Goal: Task Accomplishment & Management: Use online tool/utility

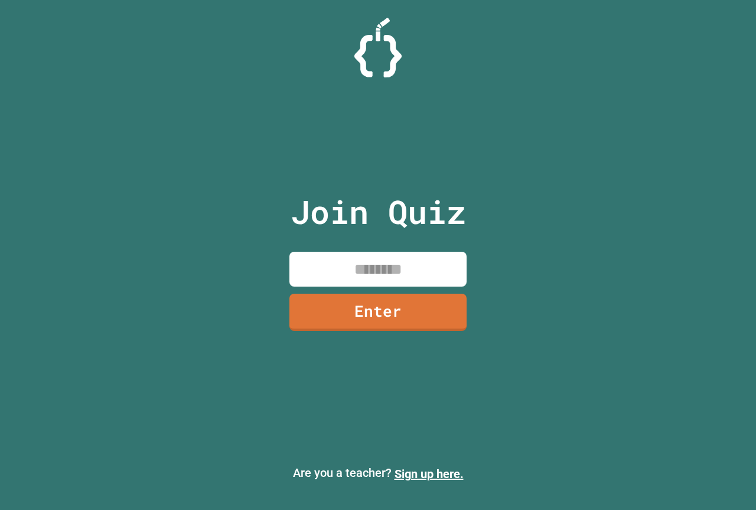
click at [333, 261] on input at bounding box center [378, 269] width 177 height 35
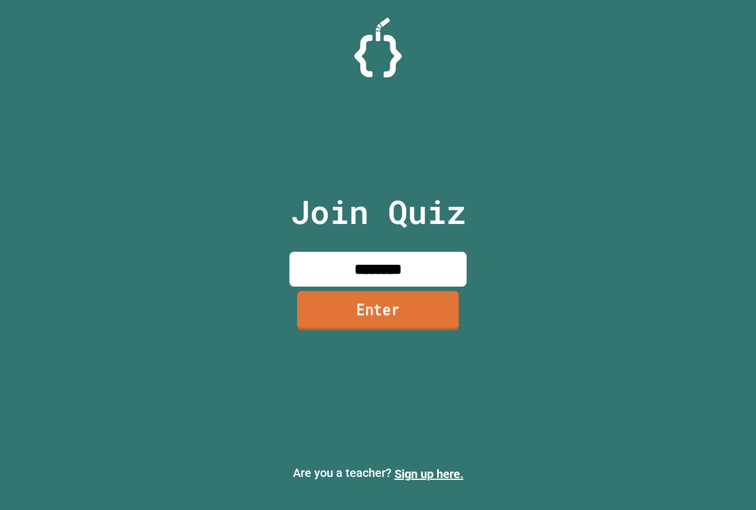
type input "********"
click at [394, 309] on link "Enter" at bounding box center [378, 310] width 173 height 39
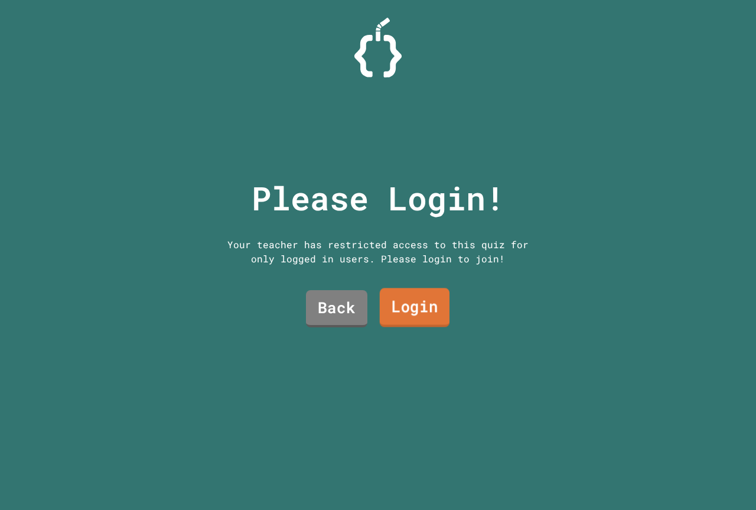
click at [399, 305] on link "Login" at bounding box center [415, 307] width 70 height 39
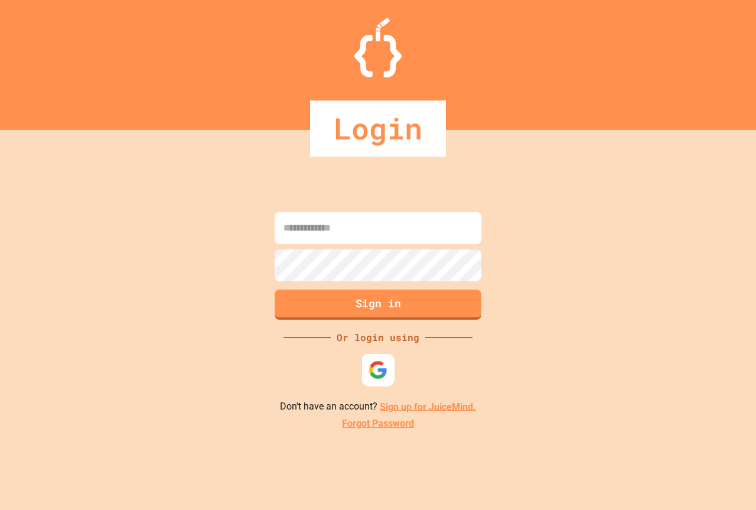
click at [380, 362] on img at bounding box center [379, 370] width 20 height 20
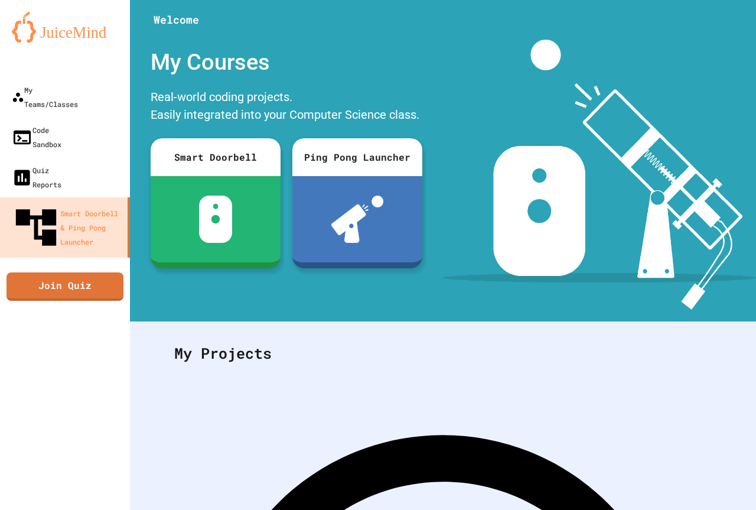
click at [86, 207] on div "My Teams/Classes Code Sandbox Quiz Reports Smart Doorbell & Ping Pong Launcher …" at bounding box center [65, 255] width 130 height 510
click at [93, 270] on link "Join Quiz" at bounding box center [65, 285] width 114 height 30
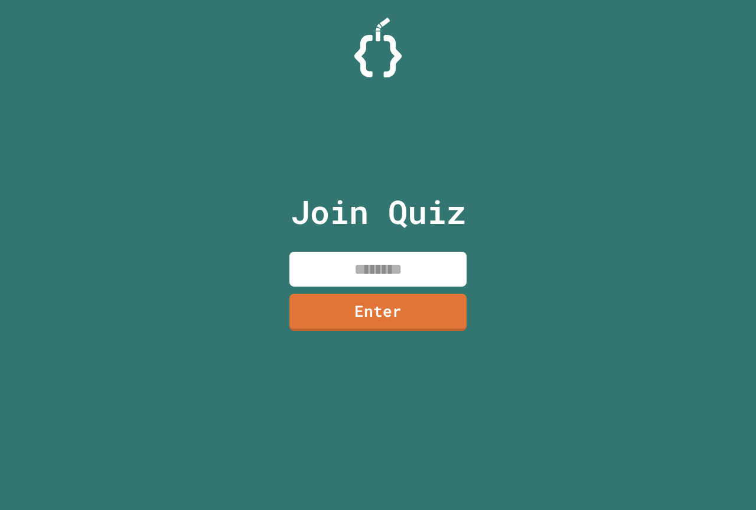
click at [311, 261] on input at bounding box center [378, 269] width 177 height 35
type input "********"
click at [328, 306] on link "Enter" at bounding box center [378, 310] width 176 height 39
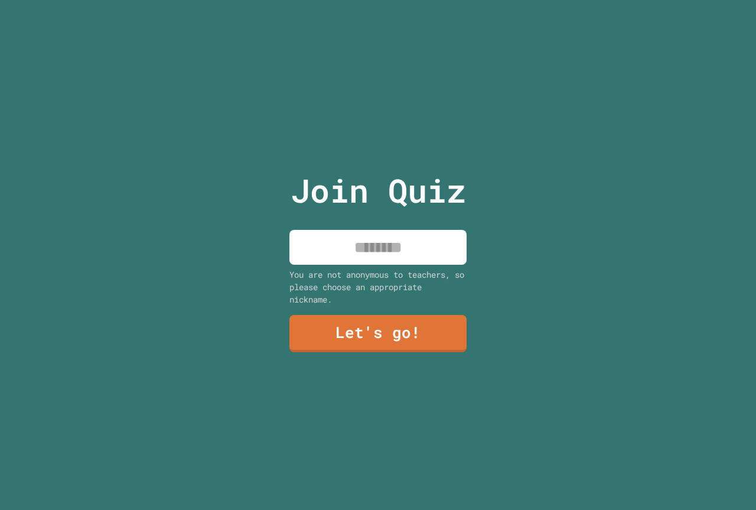
click at [357, 237] on input at bounding box center [378, 247] width 177 height 35
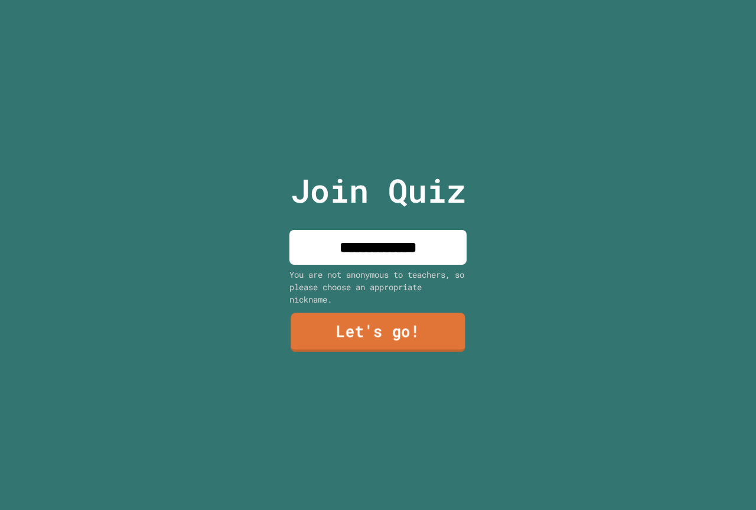
type input "**********"
click at [312, 323] on link "Let's go!" at bounding box center [378, 332] width 175 height 39
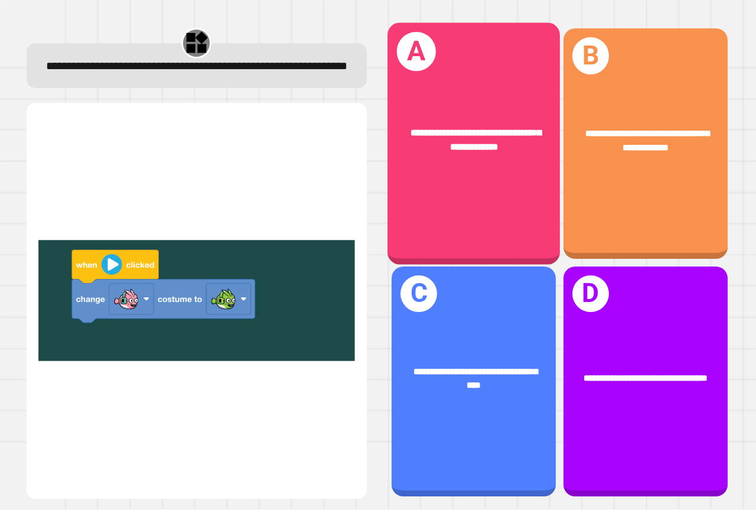
click at [397, 193] on div "**********" at bounding box center [474, 144] width 173 height 242
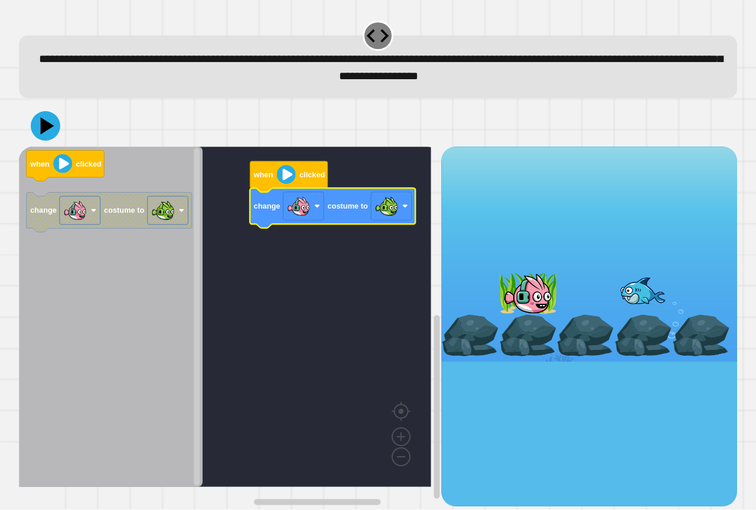
click at [72, 151] on icon "Blockly Workspace" at bounding box center [111, 317] width 184 height 340
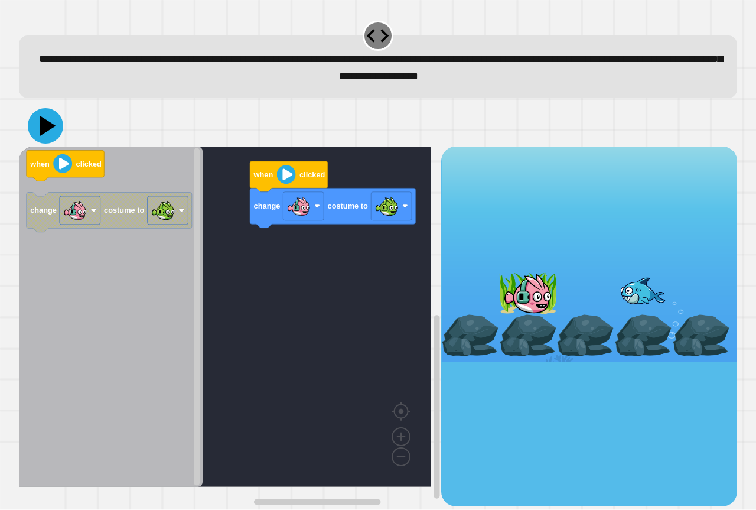
click at [56, 131] on icon at bounding box center [45, 125] width 35 height 35
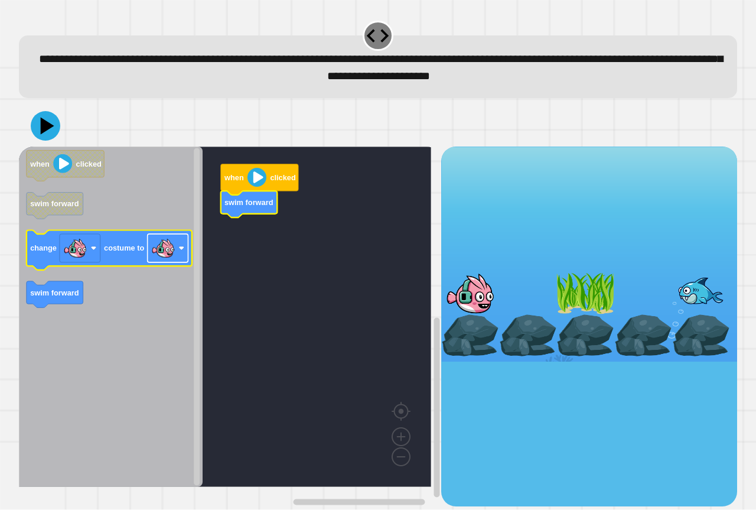
click at [166, 262] on rect "Blockly Workspace" at bounding box center [168, 248] width 41 height 28
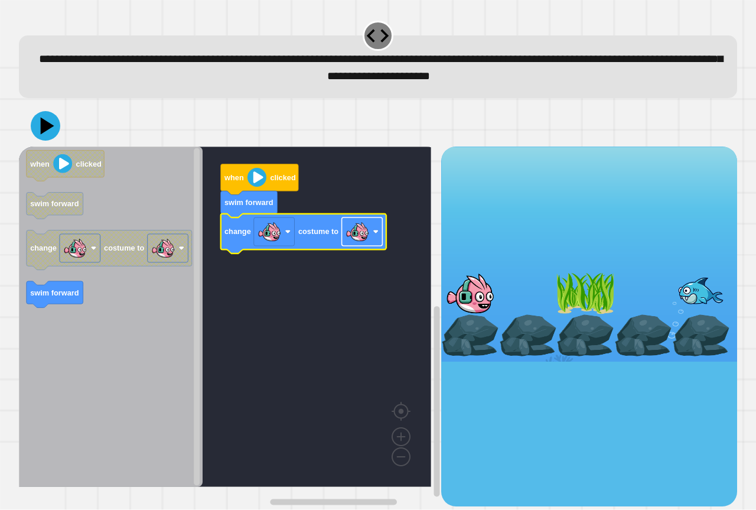
click at [345, 241] on rect "Blockly Workspace" at bounding box center [362, 231] width 41 height 28
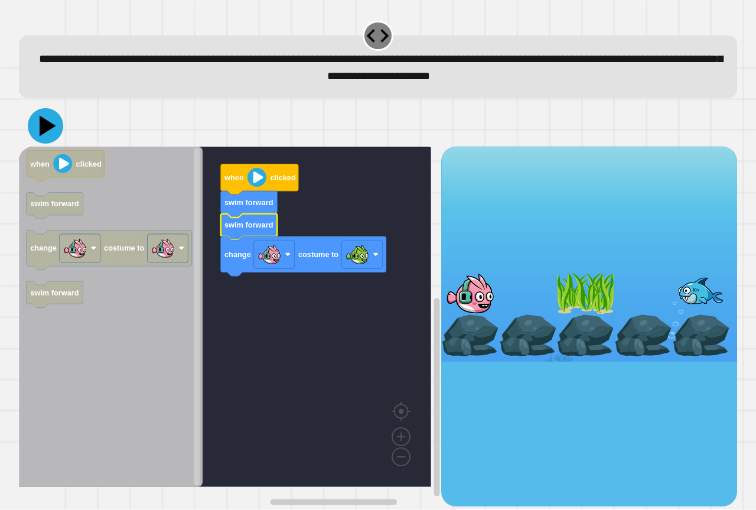
click at [51, 119] on icon at bounding box center [45, 125] width 35 height 35
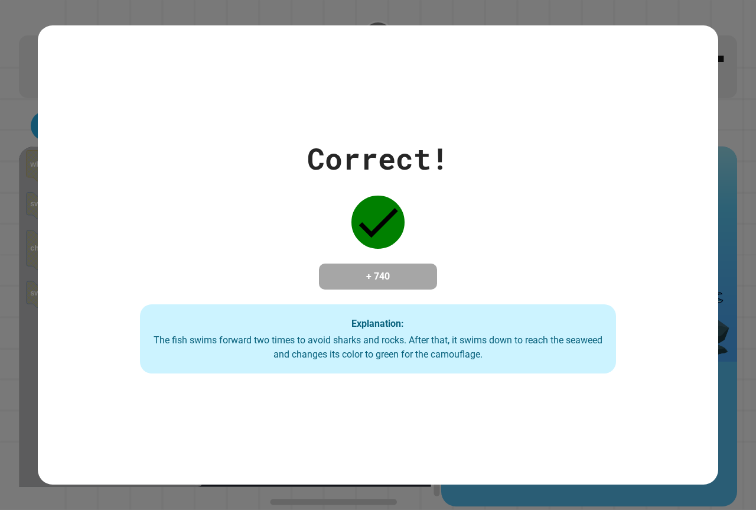
click at [254, 278] on div "Correct! + 740 Explanation: The fish swims forward two times to avoid sharks an…" at bounding box center [378, 256] width 681 height 238
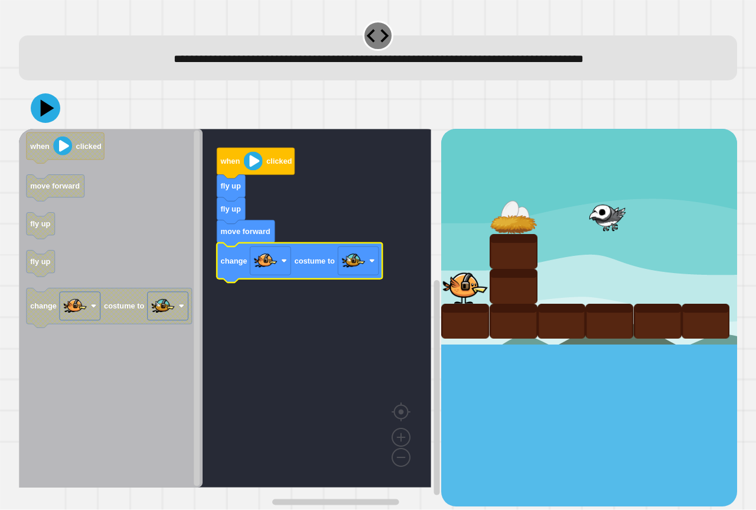
click at [361, 271] on image "Blockly Workspace" at bounding box center [354, 261] width 24 height 24
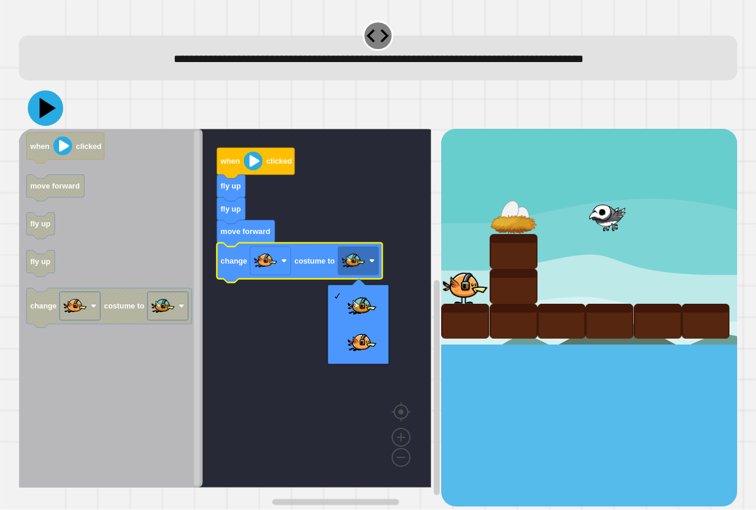
click at [44, 103] on icon at bounding box center [48, 108] width 17 height 21
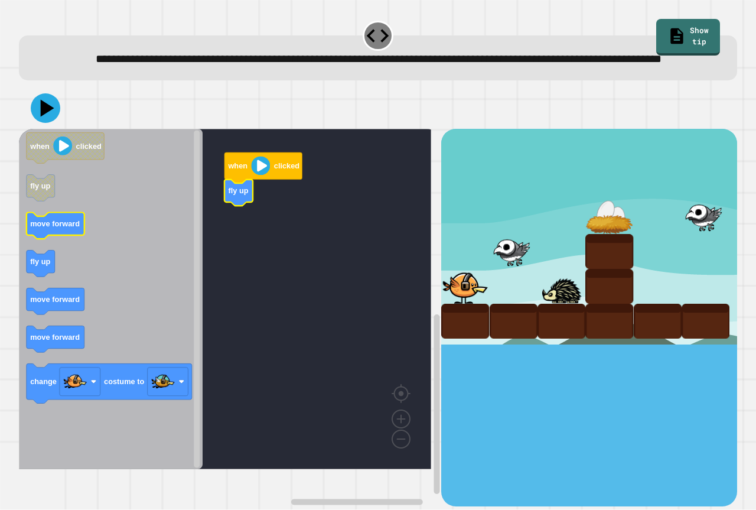
click at [46, 249] on icon "when clicked fly up move forward fly up move forward move forward change costum…" at bounding box center [111, 299] width 184 height 340
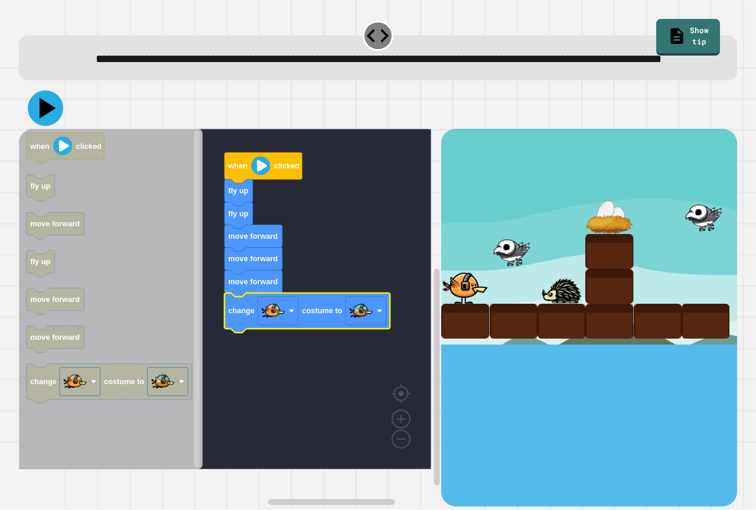
click at [48, 126] on icon at bounding box center [45, 107] width 35 height 35
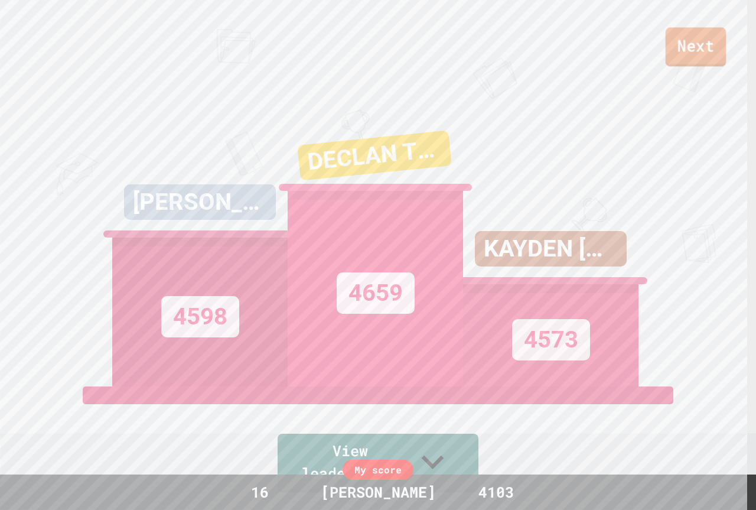
click at [679, 48] on link "Next" at bounding box center [696, 46] width 61 height 39
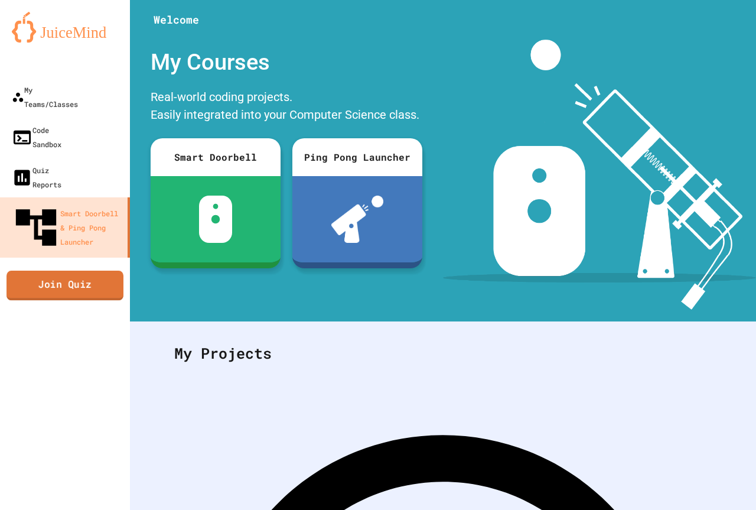
click at [84, 271] on link "Join Quiz" at bounding box center [65, 286] width 117 height 30
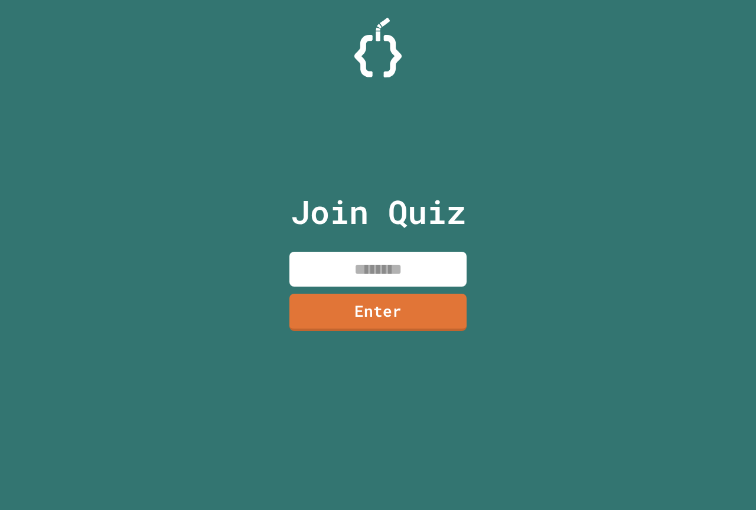
click at [342, 275] on input at bounding box center [378, 269] width 177 height 35
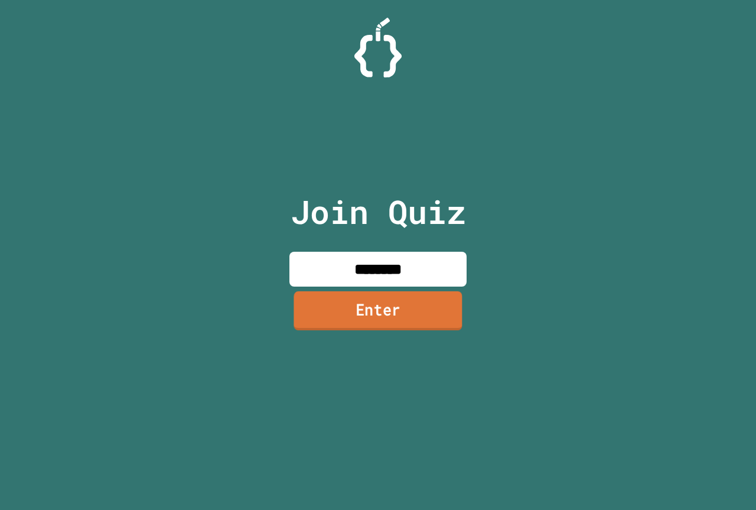
type input "********"
click at [412, 300] on link "Enter" at bounding box center [378, 310] width 172 height 39
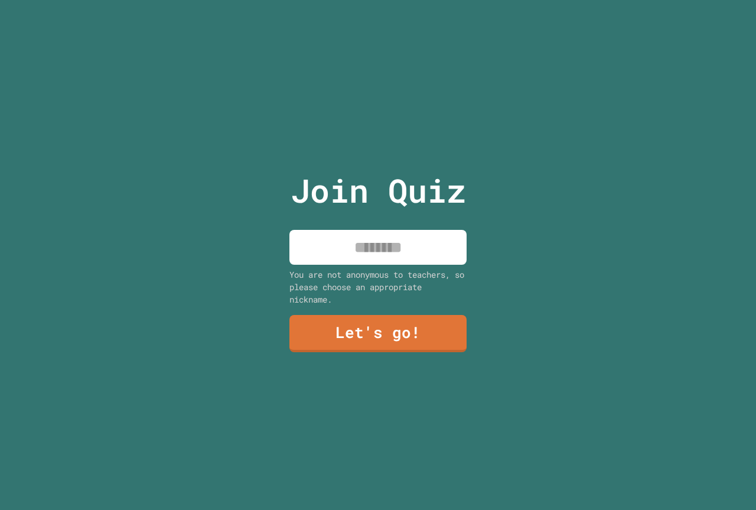
click at [407, 255] on input at bounding box center [378, 247] width 177 height 35
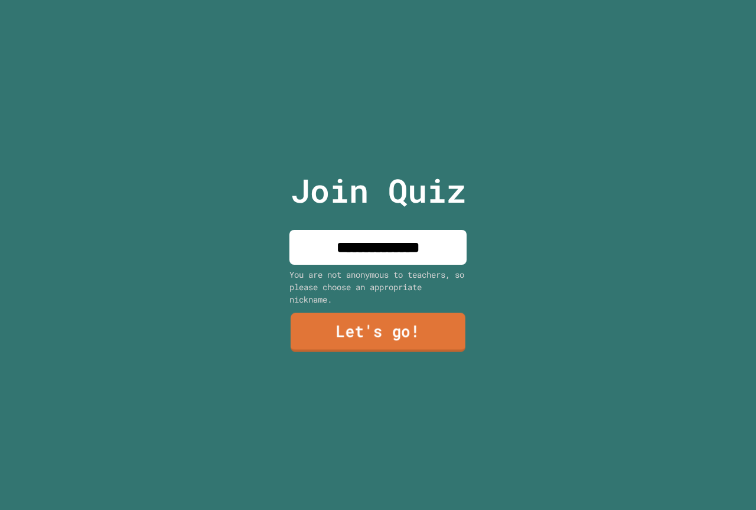
type input "**********"
click at [381, 322] on link "Let's go!" at bounding box center [378, 332] width 175 height 39
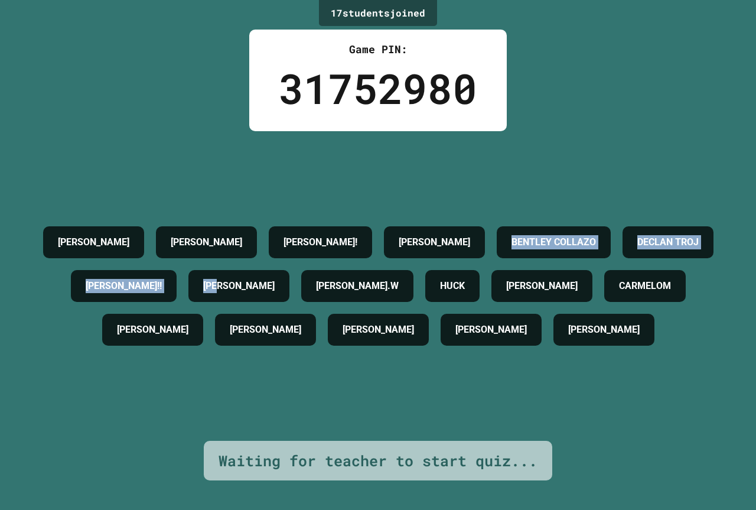
drag, startPoint x: 293, startPoint y: 220, endPoint x: 305, endPoint y: 262, distance: 43.0
click at [268, 258] on div "[PERSON_NAME] [PERSON_NAME] [PERSON_NAME]! [PERSON_NAME] [PERSON_NAME] [PERSON_…" at bounding box center [378, 285] width 697 height 131
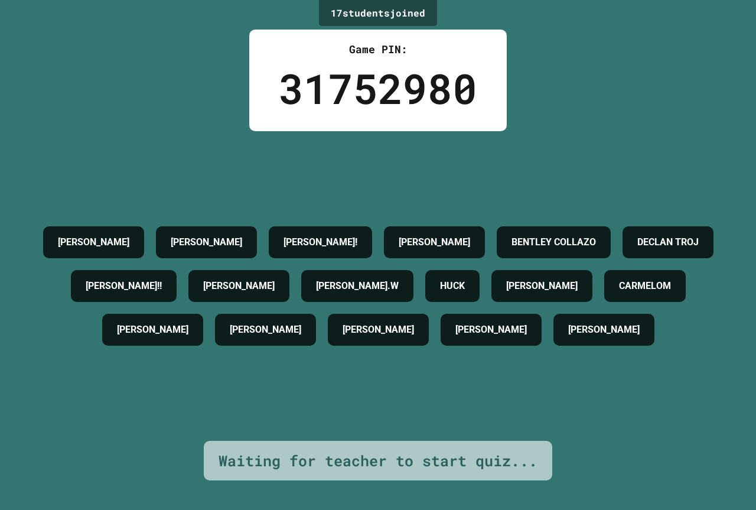
click at [275, 279] on h4 "[PERSON_NAME]" at bounding box center [239, 286] width 72 height 14
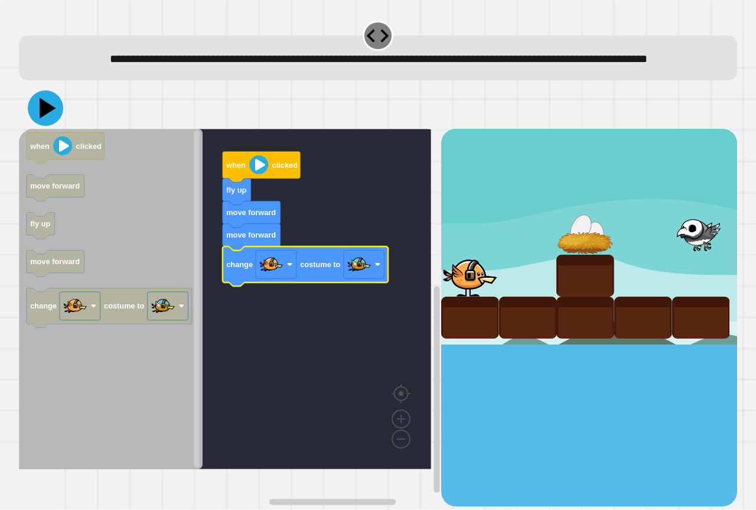
click at [59, 122] on icon at bounding box center [45, 107] width 35 height 35
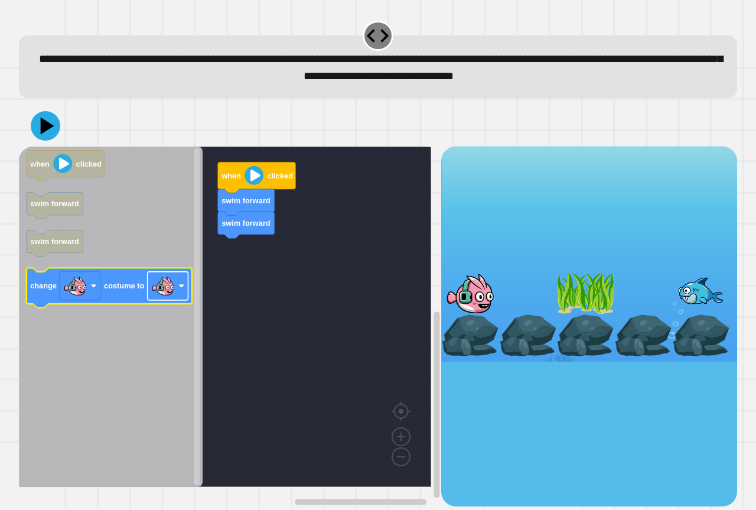
click at [158, 287] on image "Blockly Workspace" at bounding box center [163, 286] width 24 height 24
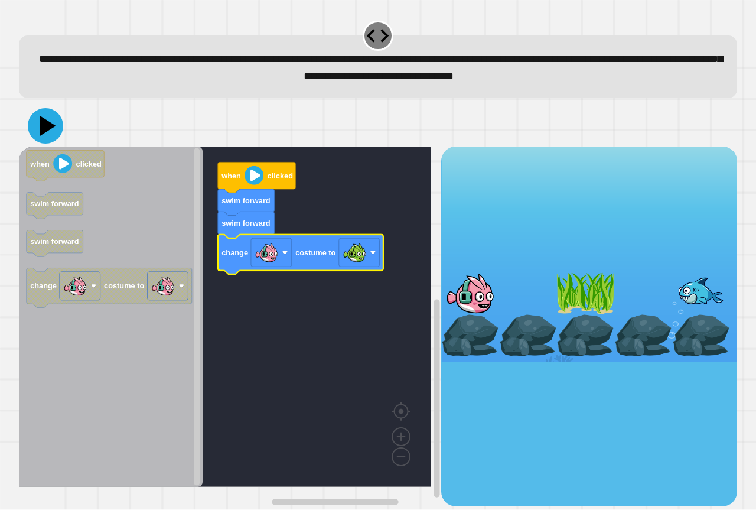
click at [50, 129] on icon at bounding box center [48, 126] width 17 height 21
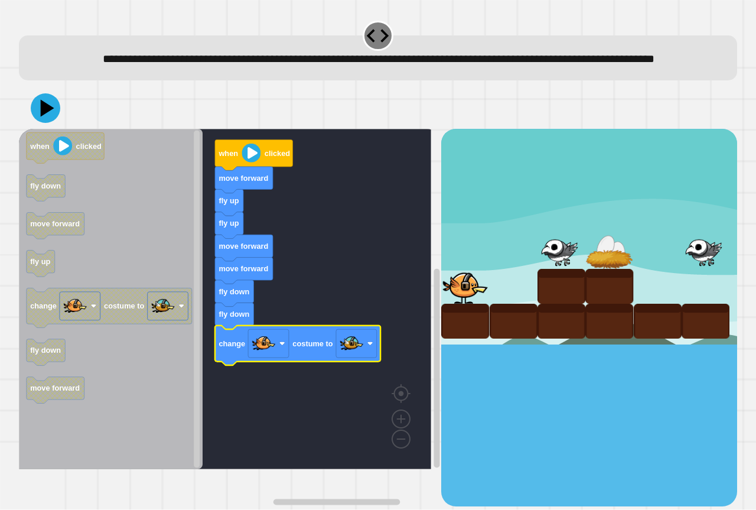
click at [297, 349] on icon "Blockly Workspace" at bounding box center [297, 346] width 165 height 40
click at [46, 126] on icon at bounding box center [45, 107] width 35 height 35
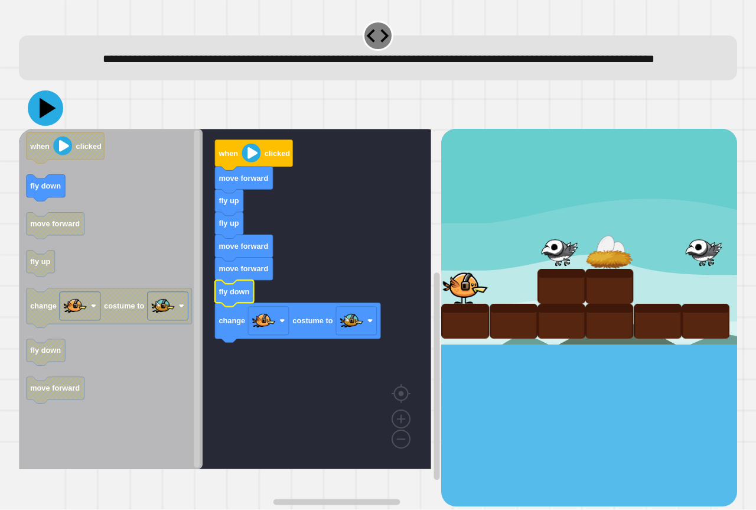
click at [50, 126] on icon at bounding box center [45, 107] width 35 height 35
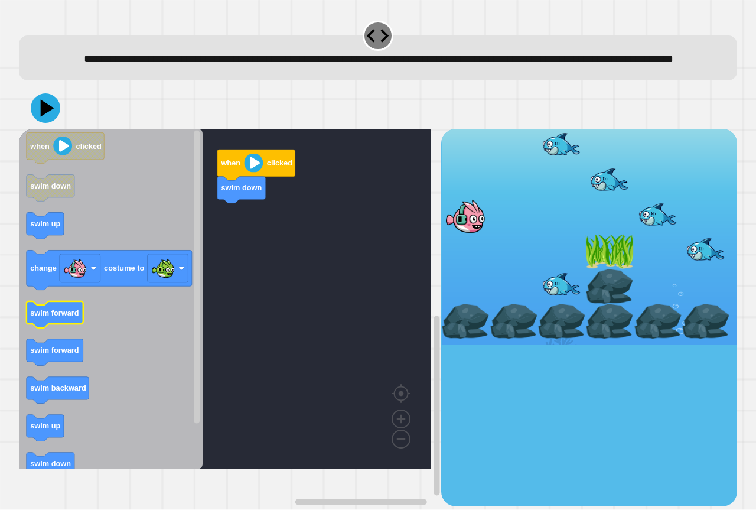
click at [52, 328] on icon "Blockly Workspace" at bounding box center [55, 314] width 57 height 27
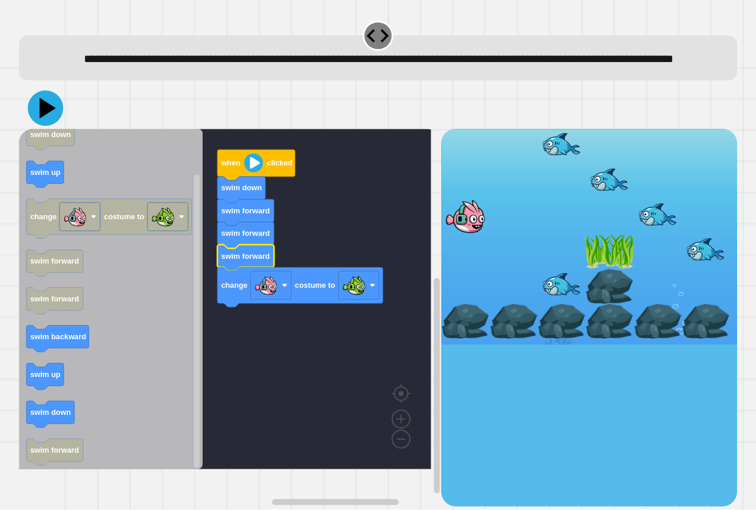
click at [37, 126] on icon at bounding box center [45, 107] width 35 height 35
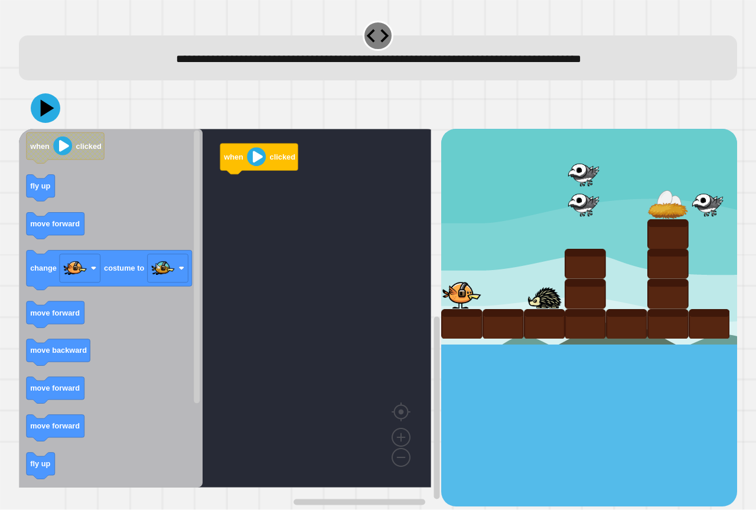
click at [150, 210] on icon "Blockly Workspace" at bounding box center [111, 308] width 184 height 359
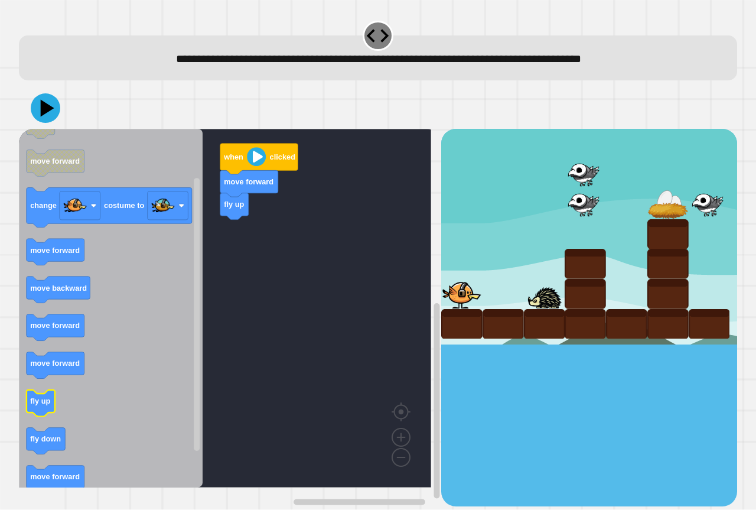
click at [125, 411] on icon "Blockly Workspace" at bounding box center [111, 308] width 184 height 359
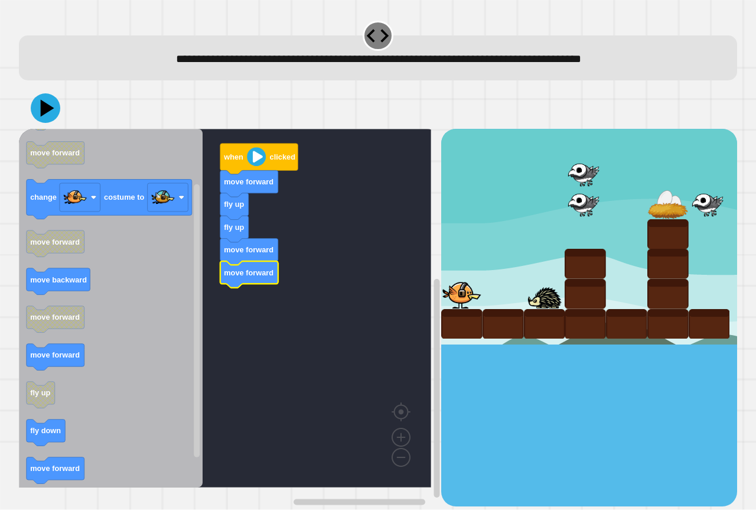
click at [89, 295] on div "when clicked move forward fly up fly up move forward move forward when clicked …" at bounding box center [230, 317] width 423 height 377
click at [80, 340] on icon "Blockly Workspace" at bounding box center [111, 308] width 184 height 359
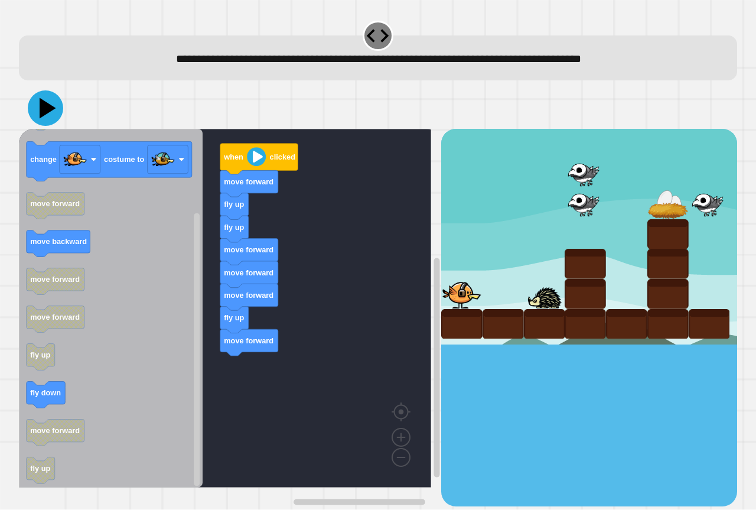
click at [46, 110] on icon at bounding box center [48, 108] width 17 height 21
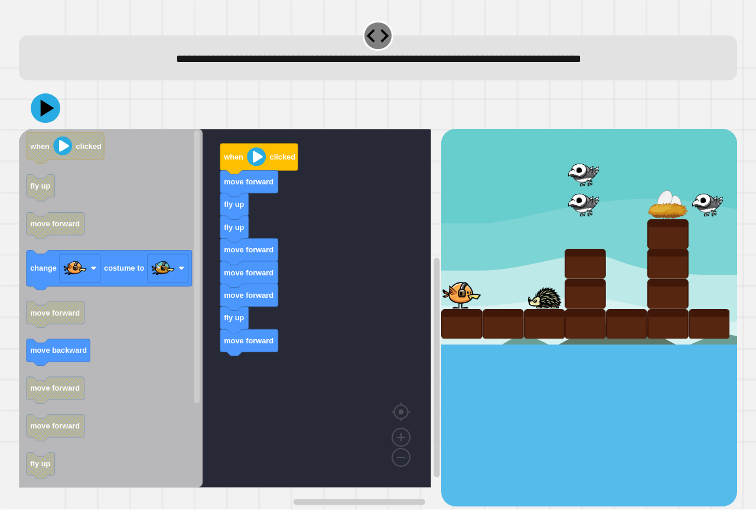
click at [299, 433] on div "when clicked move forward fly up fly up move forward move forward move forward …" at bounding box center [230, 317] width 423 height 377
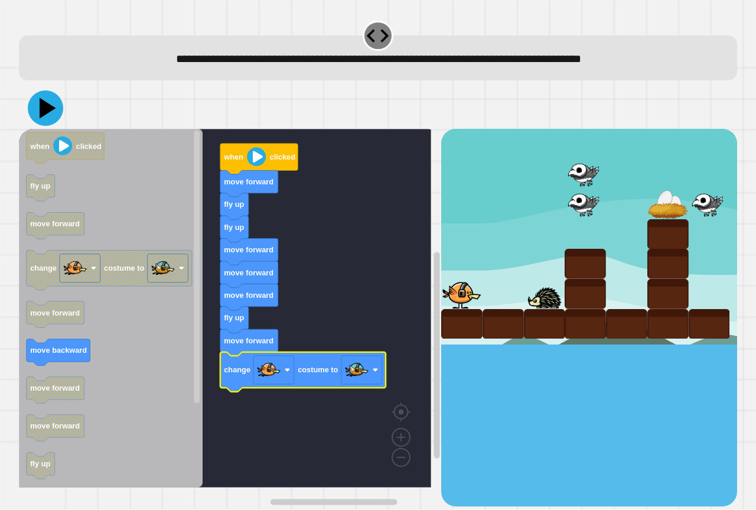
click at [32, 103] on icon at bounding box center [45, 107] width 35 height 35
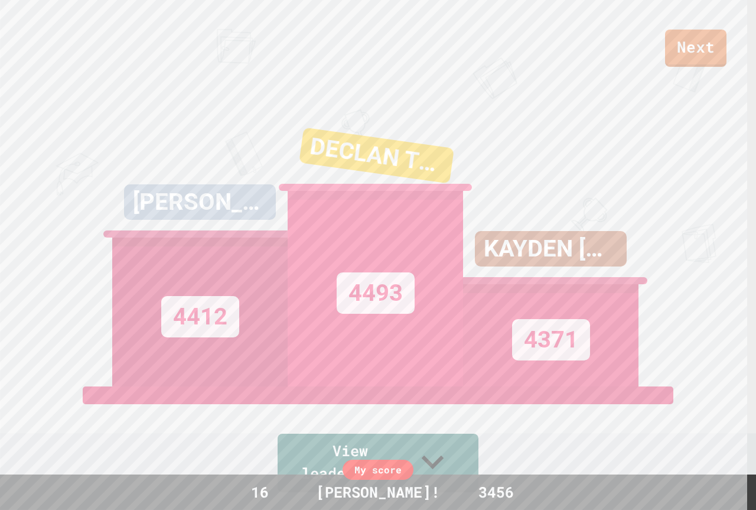
click at [727, 24] on div "Next" at bounding box center [378, 33] width 756 height 67
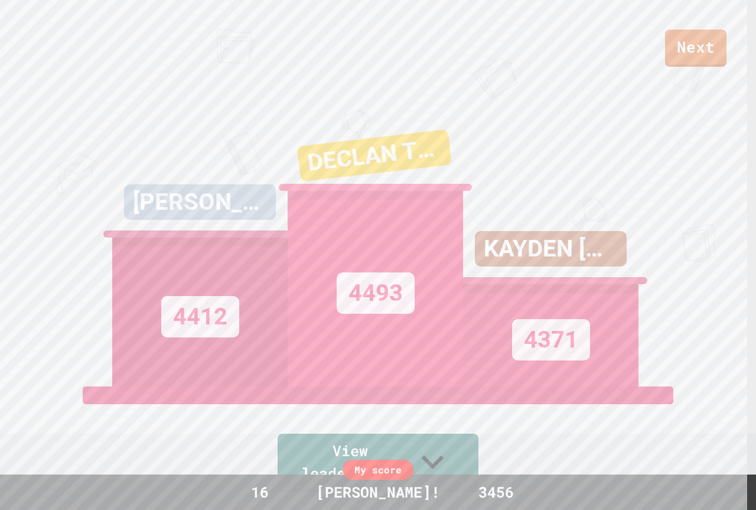
click at [727, 27] on div "Next" at bounding box center [378, 33] width 756 height 67
click at [672, 53] on link "Next" at bounding box center [696, 46] width 60 height 39
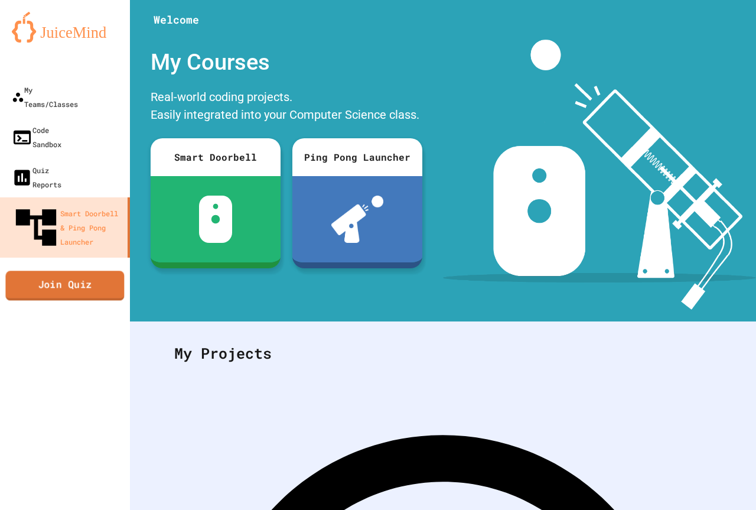
click at [90, 271] on link "Join Quiz" at bounding box center [64, 286] width 119 height 30
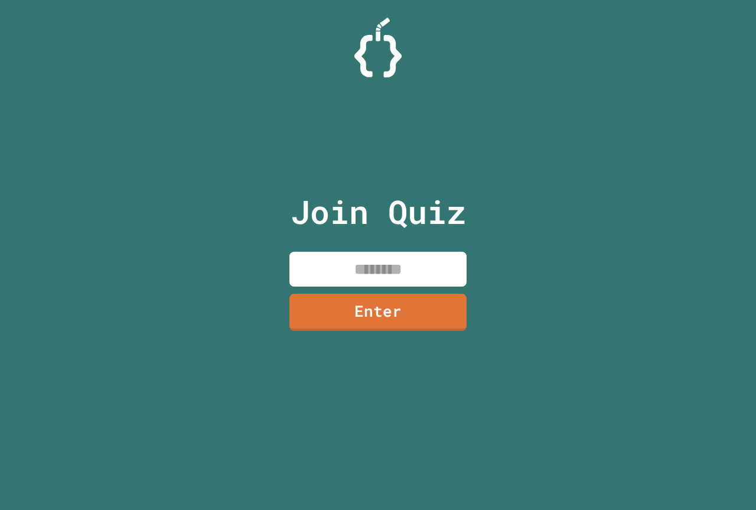
click at [306, 263] on input at bounding box center [378, 269] width 177 height 35
paste input "********"
type input "********"
click at [353, 313] on link "Enter" at bounding box center [378, 310] width 173 height 39
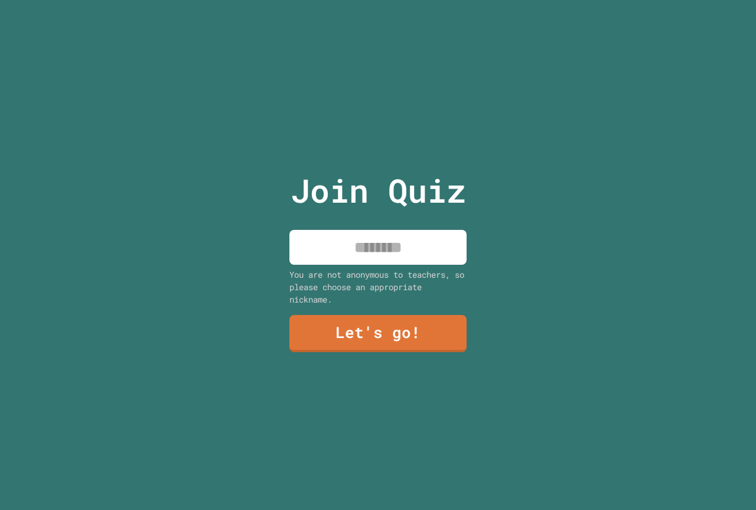
click at [327, 259] on input at bounding box center [378, 247] width 177 height 35
type input "****"
click at [329, 325] on link "Let's go!" at bounding box center [378, 332] width 175 height 39
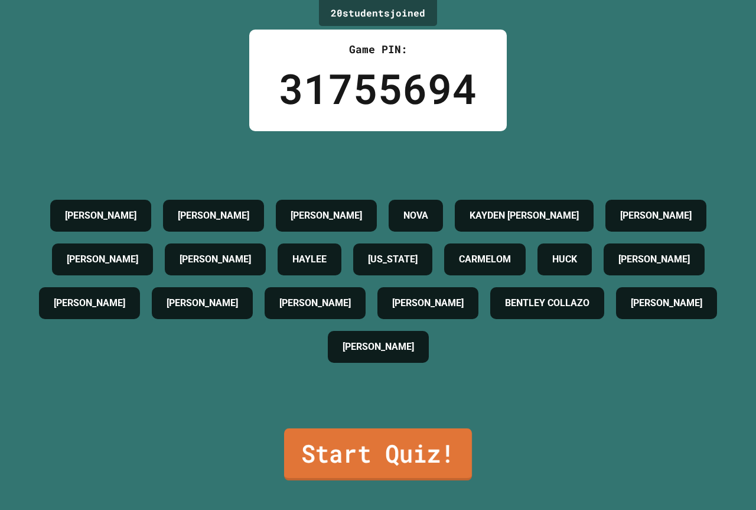
click at [375, 433] on link "Start Quiz!" at bounding box center [378, 454] width 188 height 52
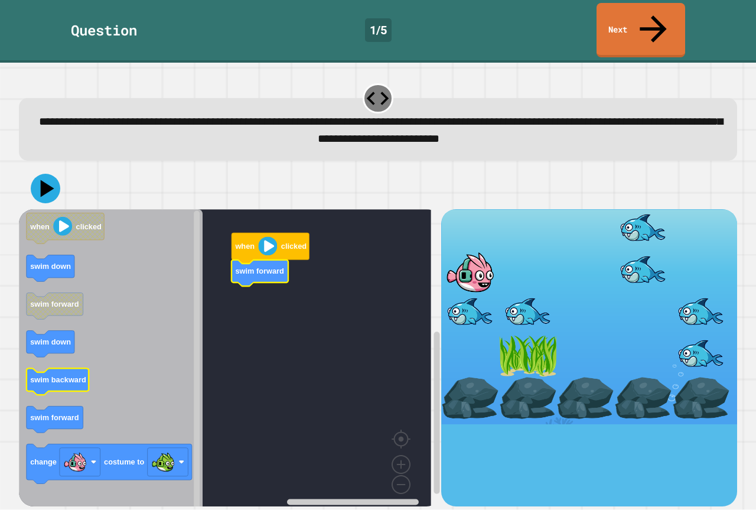
click at [34, 414] on text "swim forward" at bounding box center [54, 418] width 49 height 9
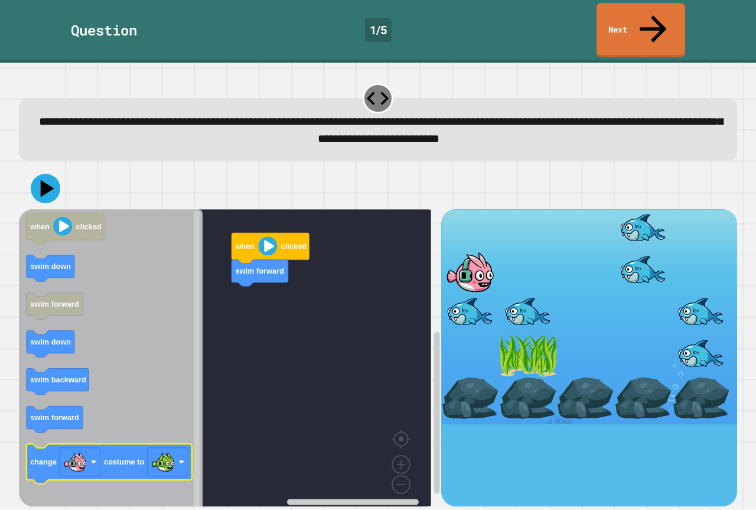
click at [28, 444] on icon "Blockly Workspace" at bounding box center [109, 464] width 165 height 40
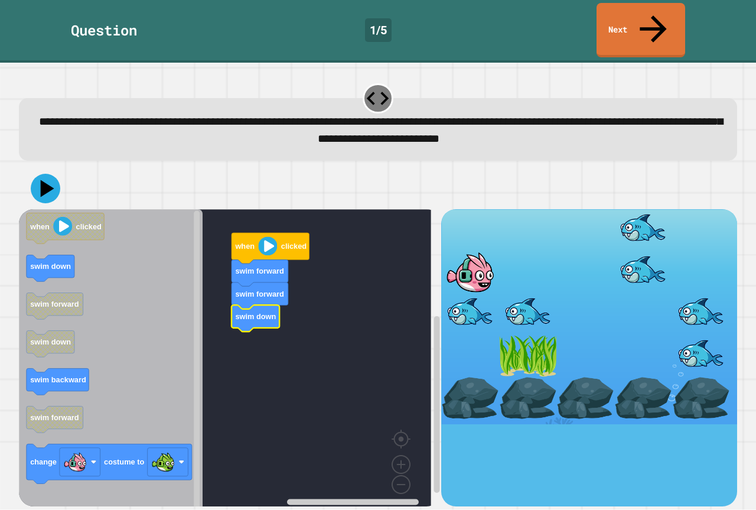
click at [53, 254] on icon "when clicked swim down swim forward swim down swim backward swim forward change…" at bounding box center [111, 362] width 184 height 306
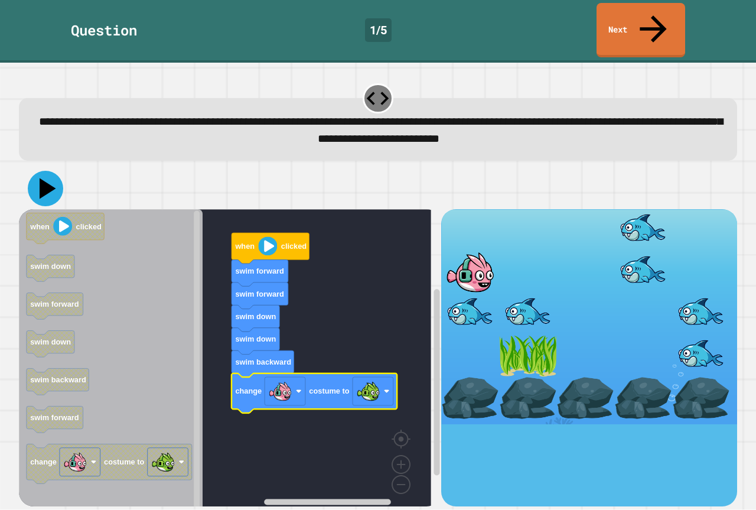
click at [46, 178] on icon at bounding box center [48, 188] width 17 height 21
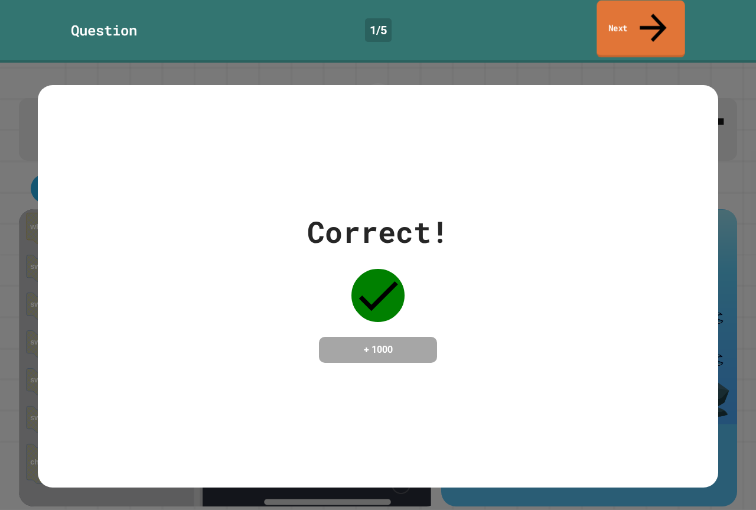
click at [603, 10] on link "Next" at bounding box center [641, 29] width 88 height 57
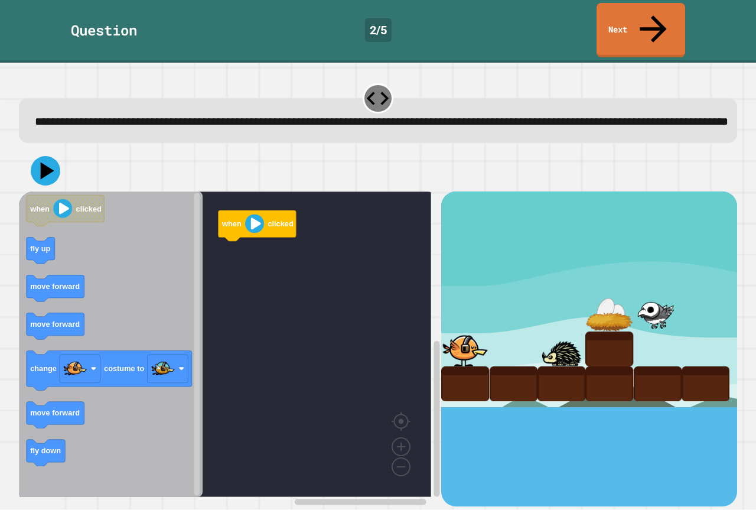
click at [23, 230] on icon "Blockly Workspace" at bounding box center [111, 344] width 184 height 306
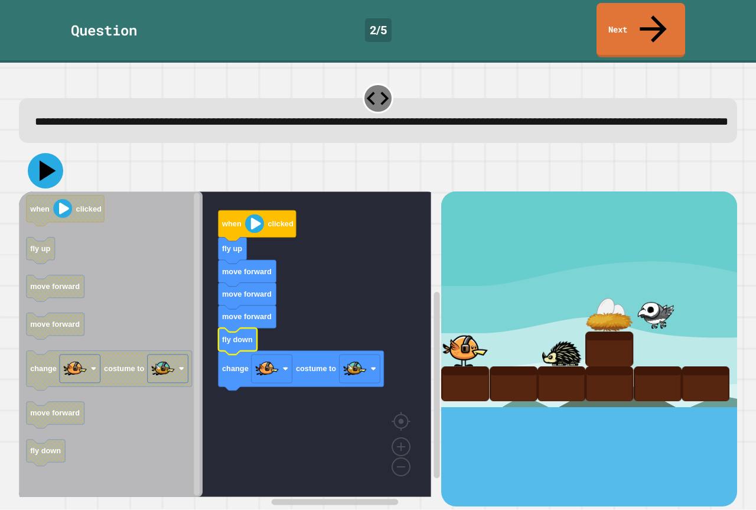
click at [44, 162] on icon at bounding box center [48, 171] width 17 height 21
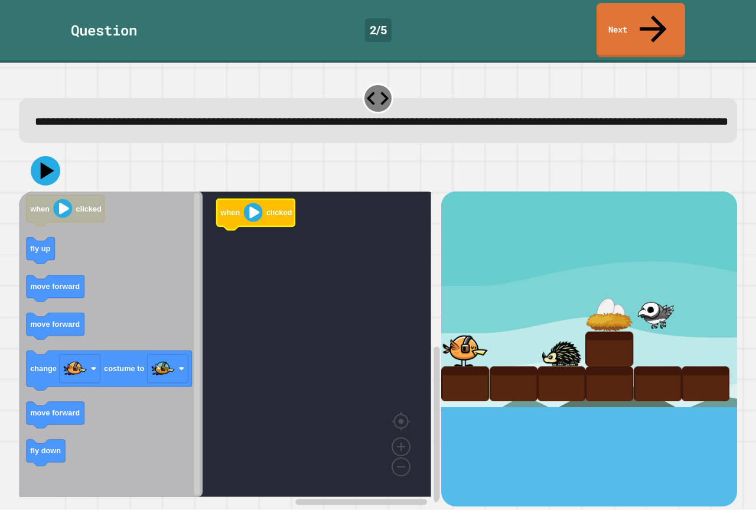
click at [216, 295] on rect "Blockly Workspace" at bounding box center [225, 344] width 412 height 306
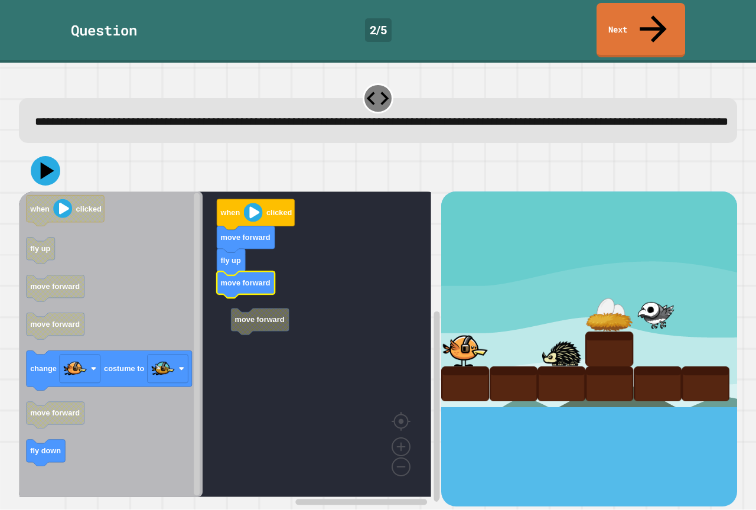
click at [243, 312] on g "move forward when clicked move forward fly up move forward" at bounding box center [234, 344] width 430 height 306
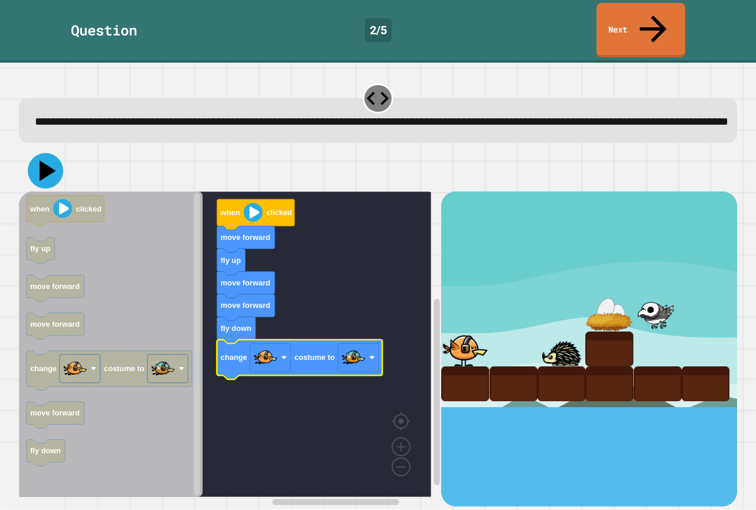
click at [46, 161] on icon at bounding box center [48, 171] width 17 height 21
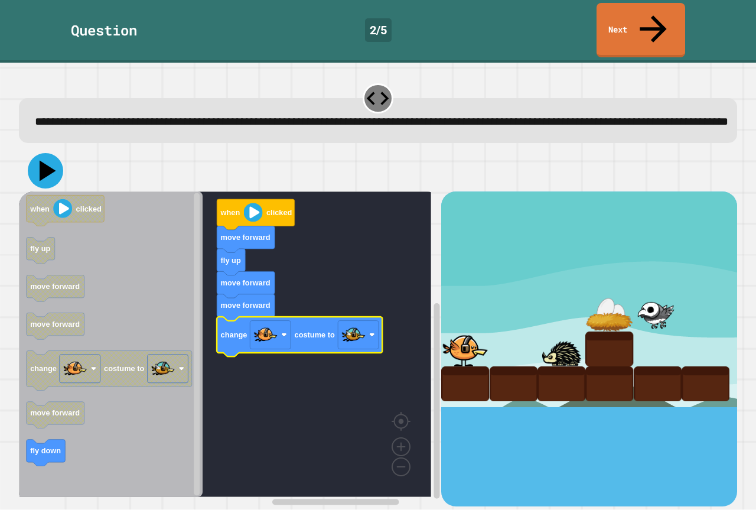
click at [46, 161] on icon at bounding box center [48, 171] width 17 height 21
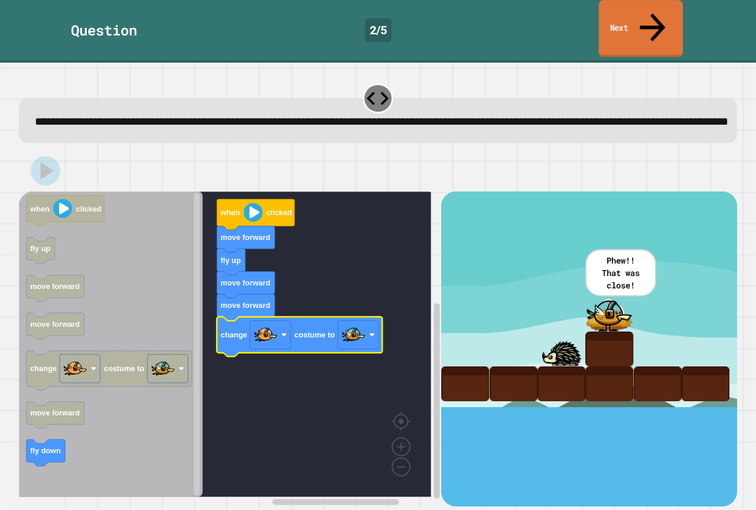
click at [658, 8] on icon at bounding box center [653, 28] width 38 height 42
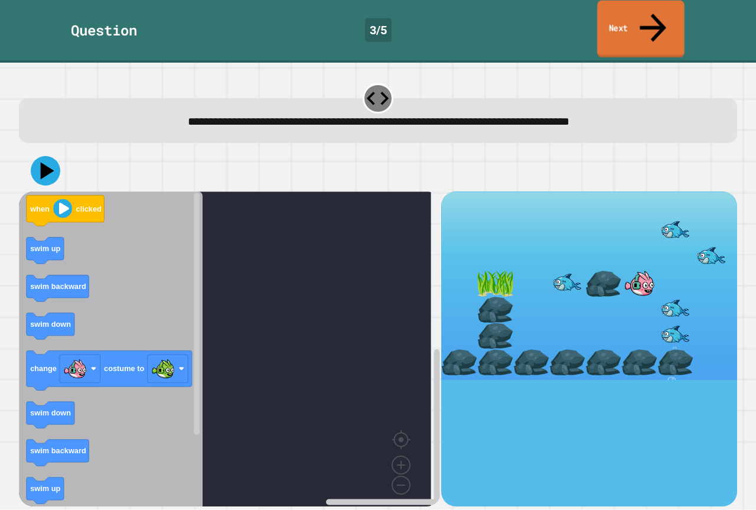
click at [637, 17] on link "Next" at bounding box center [640, 29] width 87 height 57
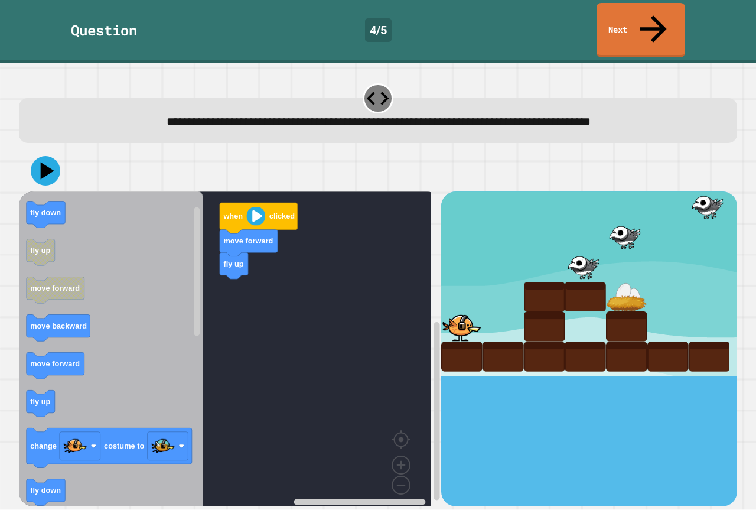
click at [127, 398] on icon "Blockly Workspace" at bounding box center [111, 353] width 184 height 324
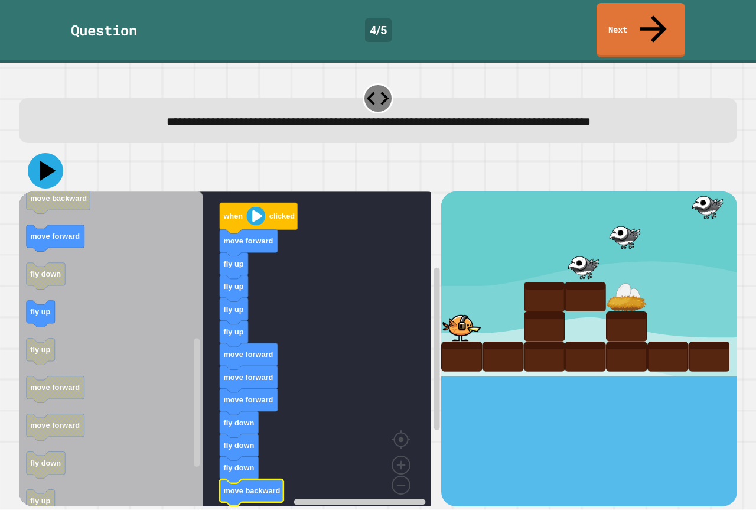
click at [47, 153] on icon at bounding box center [45, 170] width 35 height 35
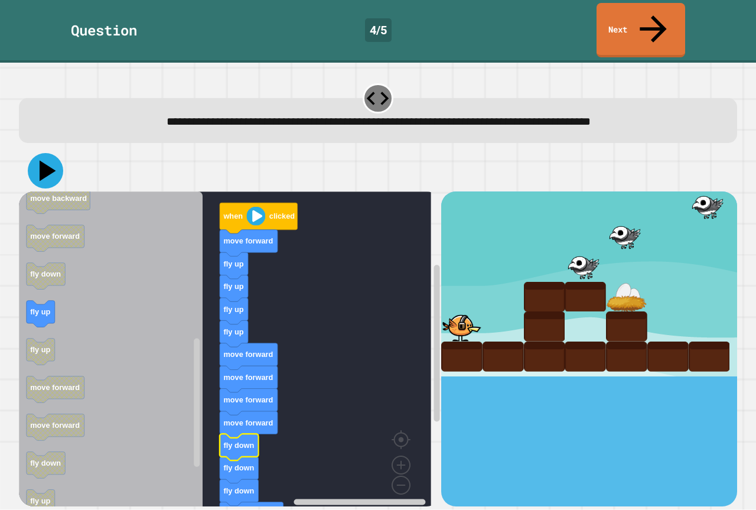
click at [49, 153] on button at bounding box center [45, 170] width 35 height 35
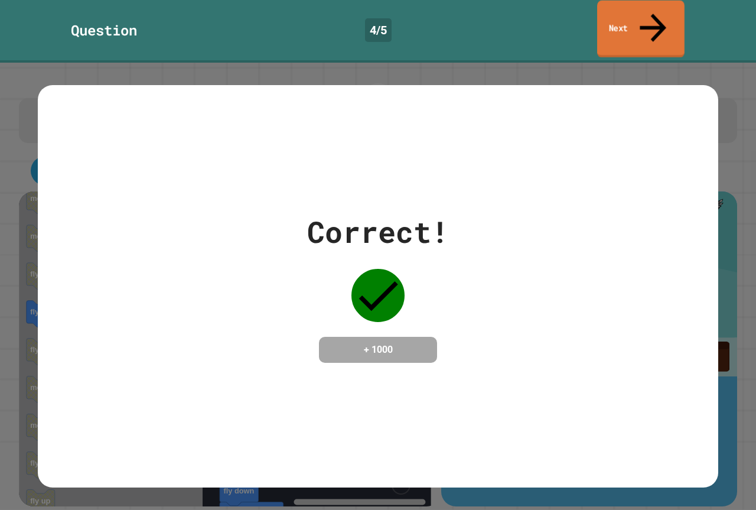
click at [654, 7] on link "Next" at bounding box center [640, 29] width 87 height 57
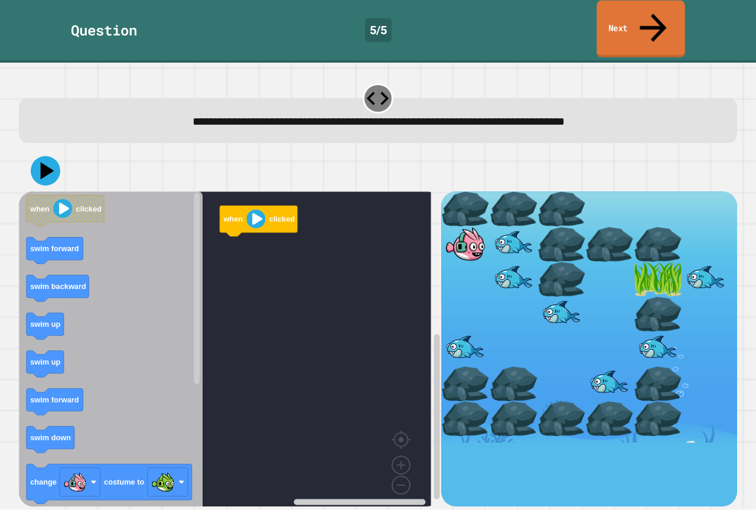
click at [652, 20] on link "Next" at bounding box center [641, 29] width 88 height 57
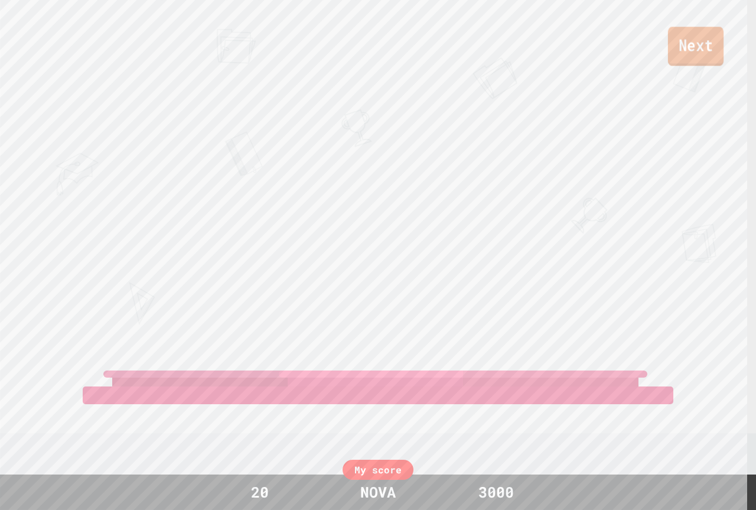
click at [696, 48] on link "Next" at bounding box center [696, 46] width 56 height 39
